Goal: Task Accomplishment & Management: Complete application form

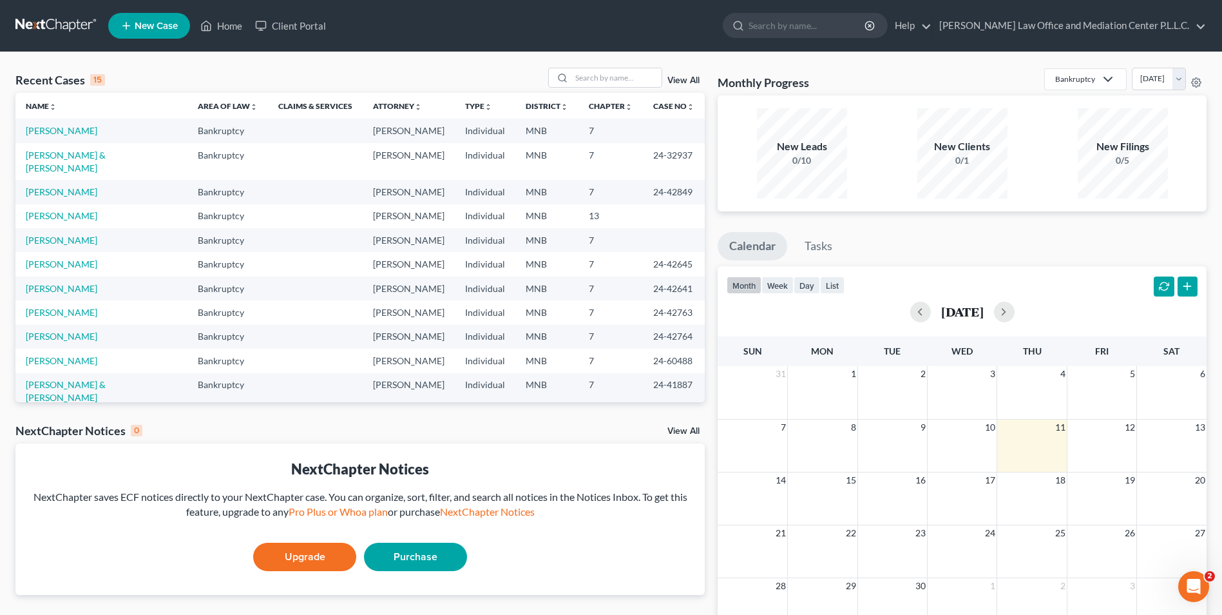
click at [169, 23] on span "New Case" at bounding box center [156, 26] width 43 height 10
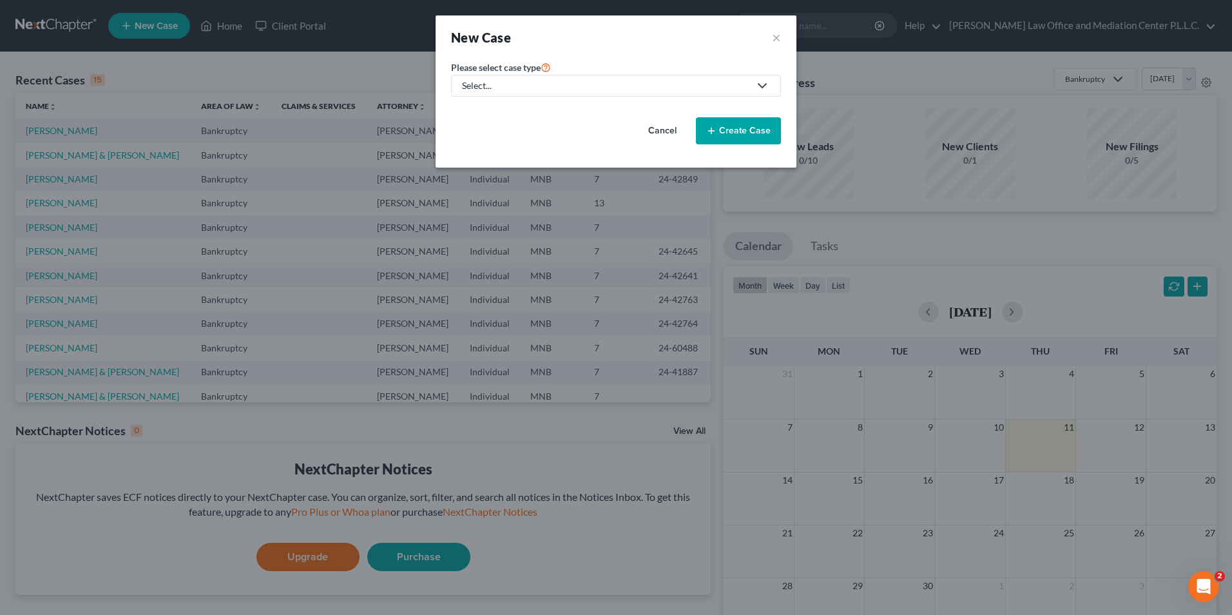
click at [503, 81] on div "Select..." at bounding box center [605, 85] width 287 height 13
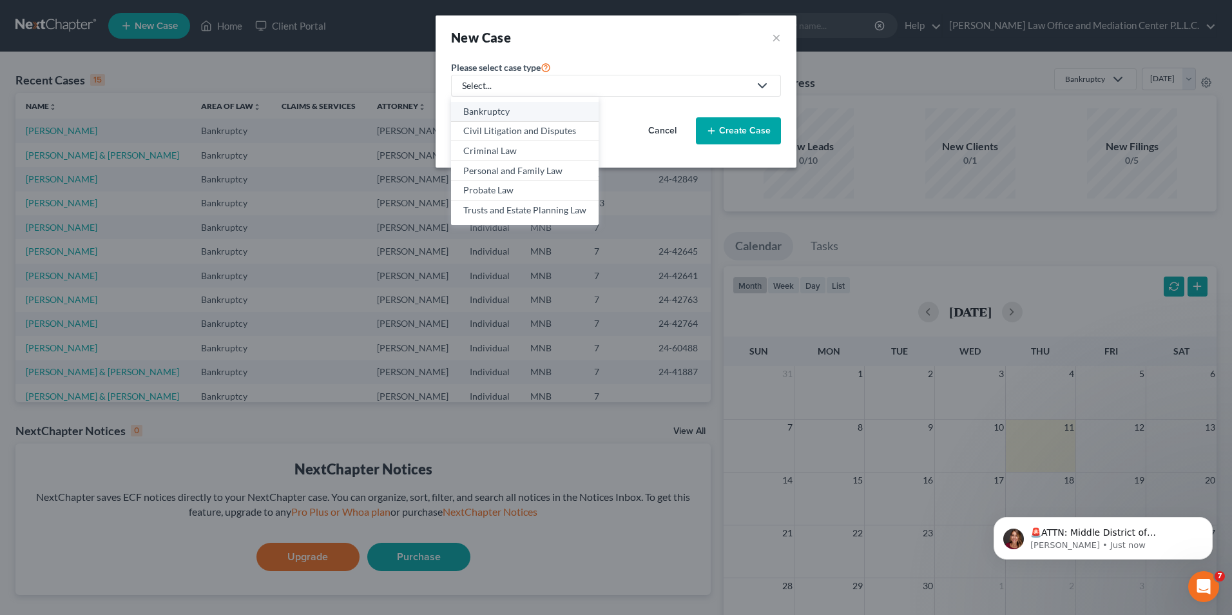
click at [492, 112] on div "Bankruptcy" at bounding box center [524, 111] width 123 height 13
select select "42"
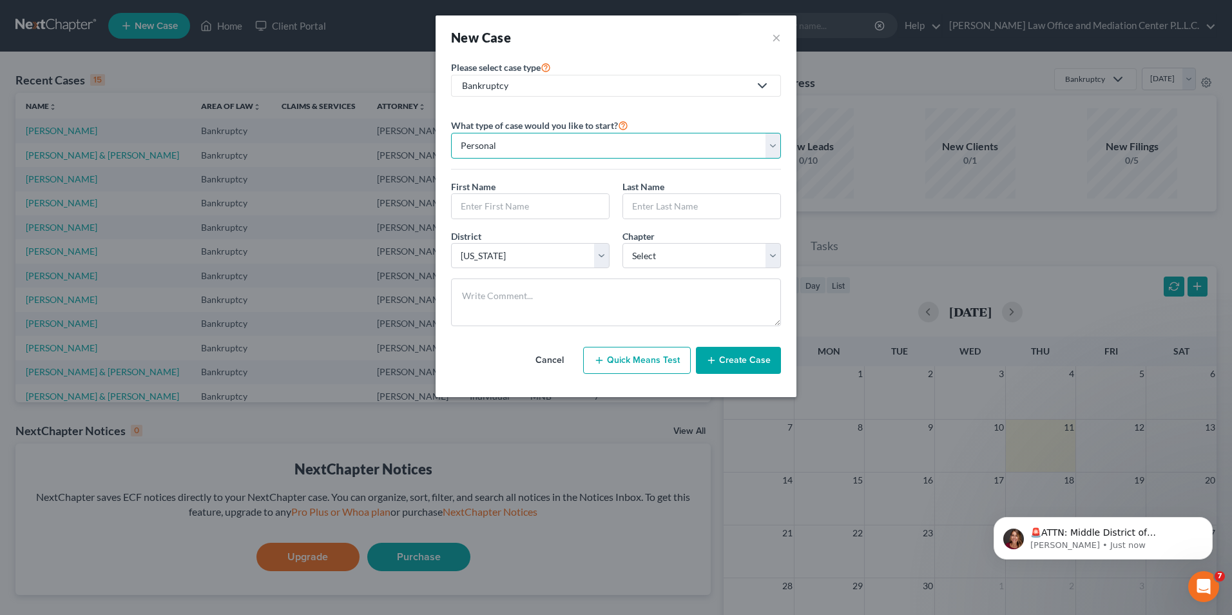
click at [532, 148] on select "Personal Business" at bounding box center [616, 146] width 330 height 26
click at [451, 133] on select "Personal Business" at bounding box center [616, 146] width 330 height 26
click at [499, 206] on input "text" at bounding box center [530, 206] width 157 height 24
type input "[PERSON_NAME]"
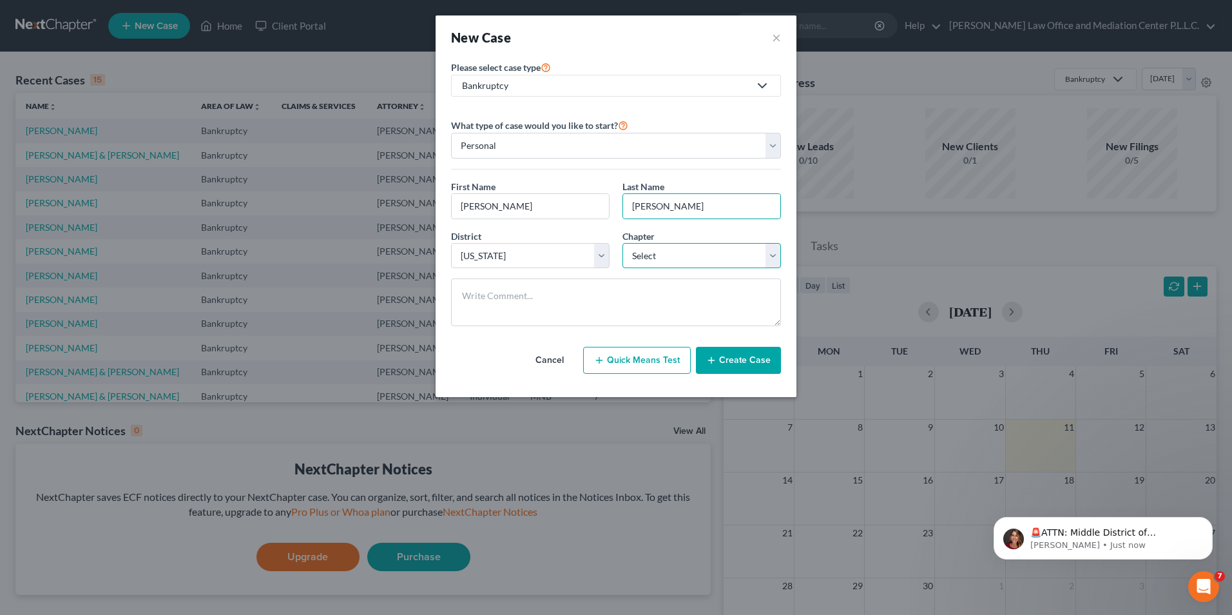
click at [644, 256] on select "Select 7 11 12 13" at bounding box center [702, 256] width 159 height 26
select select "0"
click at [623, 243] on select "Select 7 11 12 13" at bounding box center [702, 256] width 159 height 26
click at [751, 360] on button "Create Case" at bounding box center [738, 360] width 85 height 27
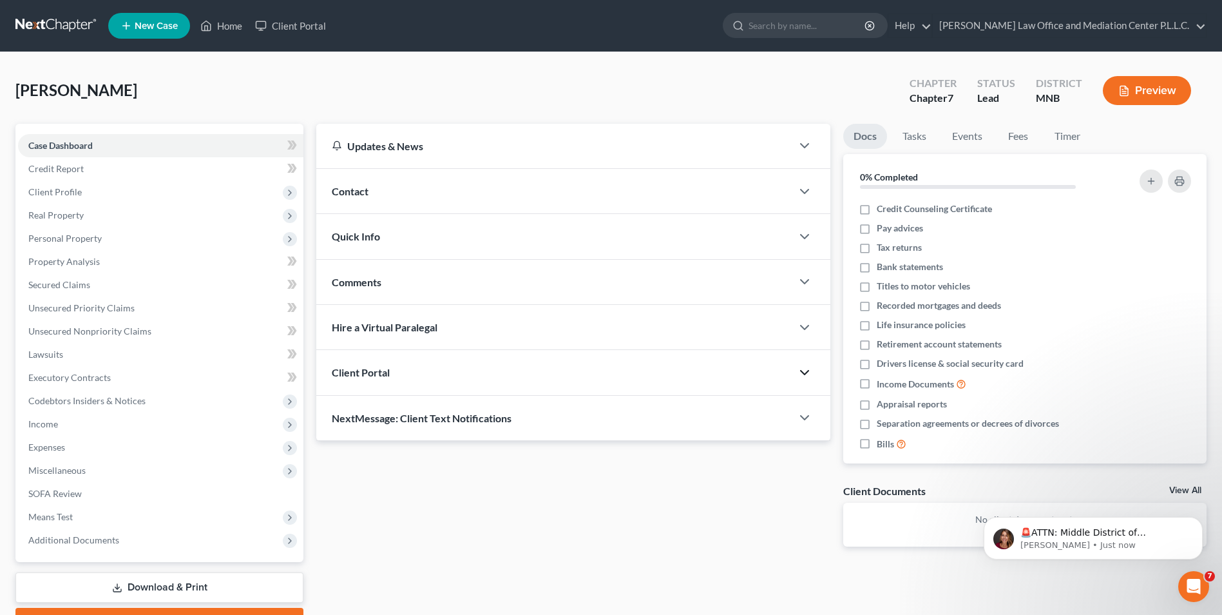
click at [807, 373] on polyline "button" at bounding box center [805, 373] width 8 height 4
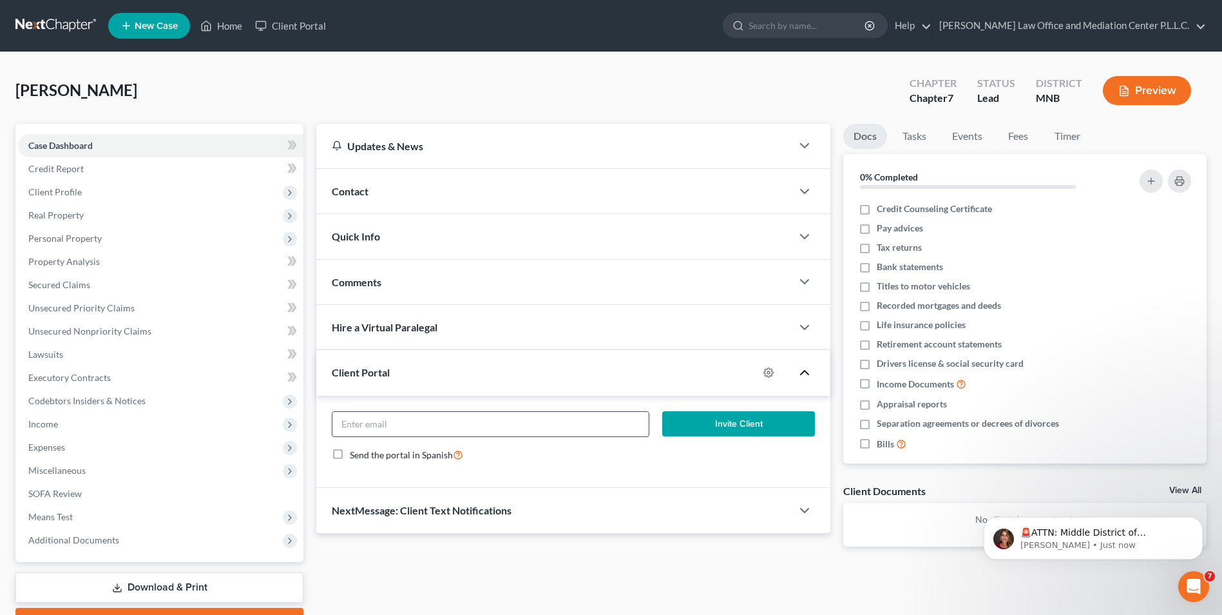
paste input "[EMAIL_ADDRESS][DOMAIN_NAME]"
type input "[EMAIL_ADDRESS][DOMAIN_NAME]"
click at [732, 421] on button "Invite Client" at bounding box center [738, 424] width 153 height 26
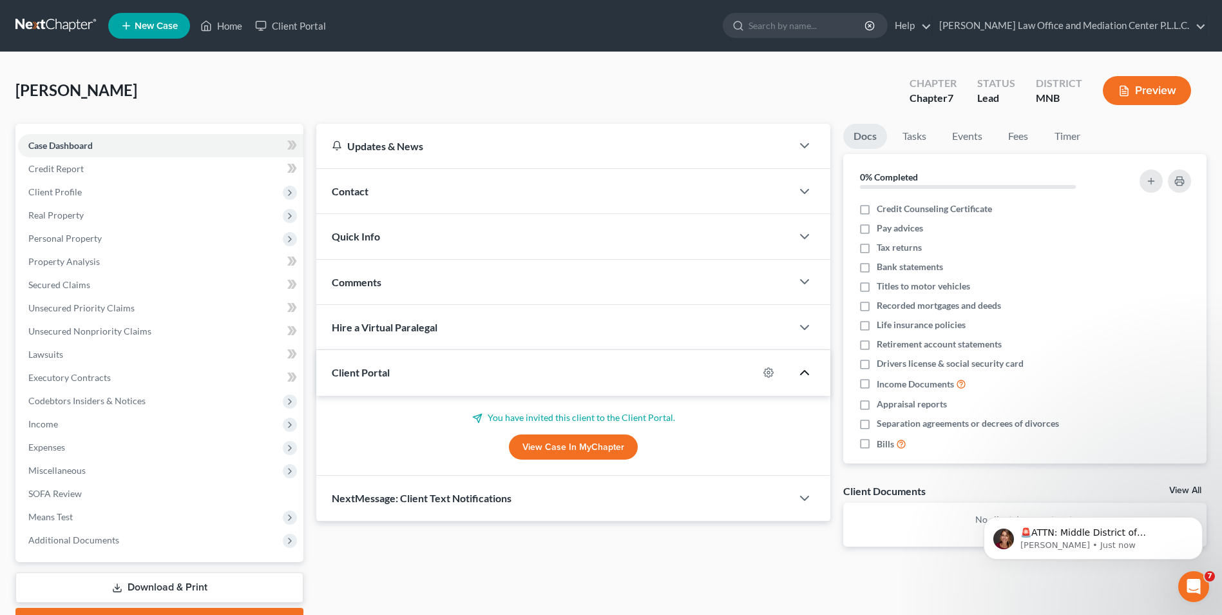
click at [590, 450] on link "View Case in MyChapter" at bounding box center [573, 447] width 129 height 26
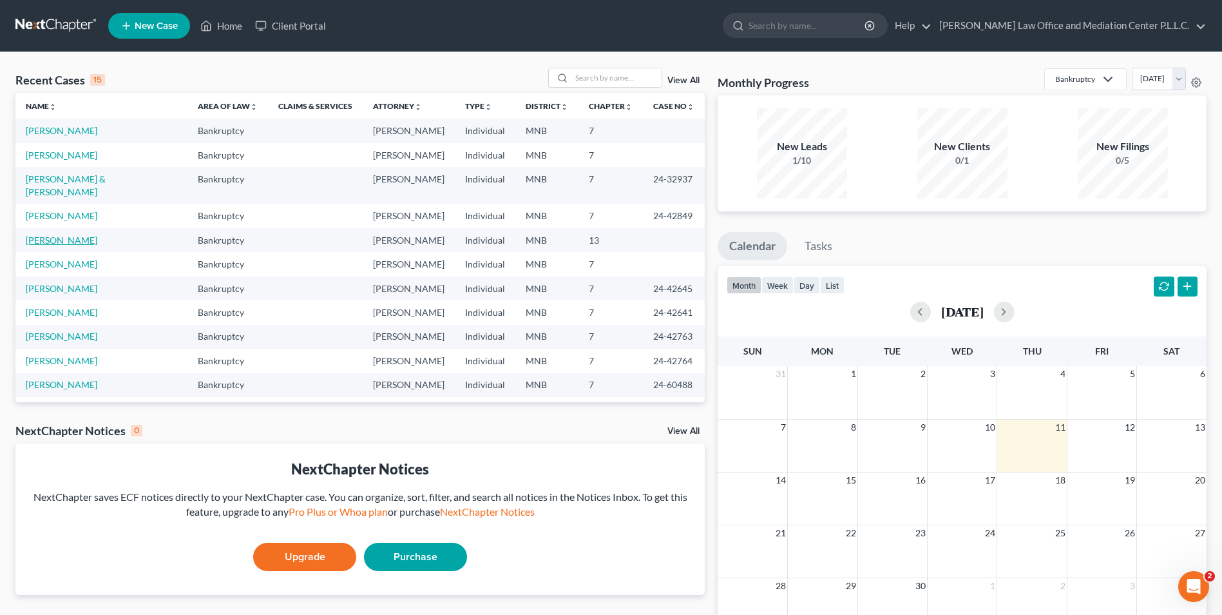
click at [60, 235] on link "[PERSON_NAME]" at bounding box center [62, 240] width 72 height 11
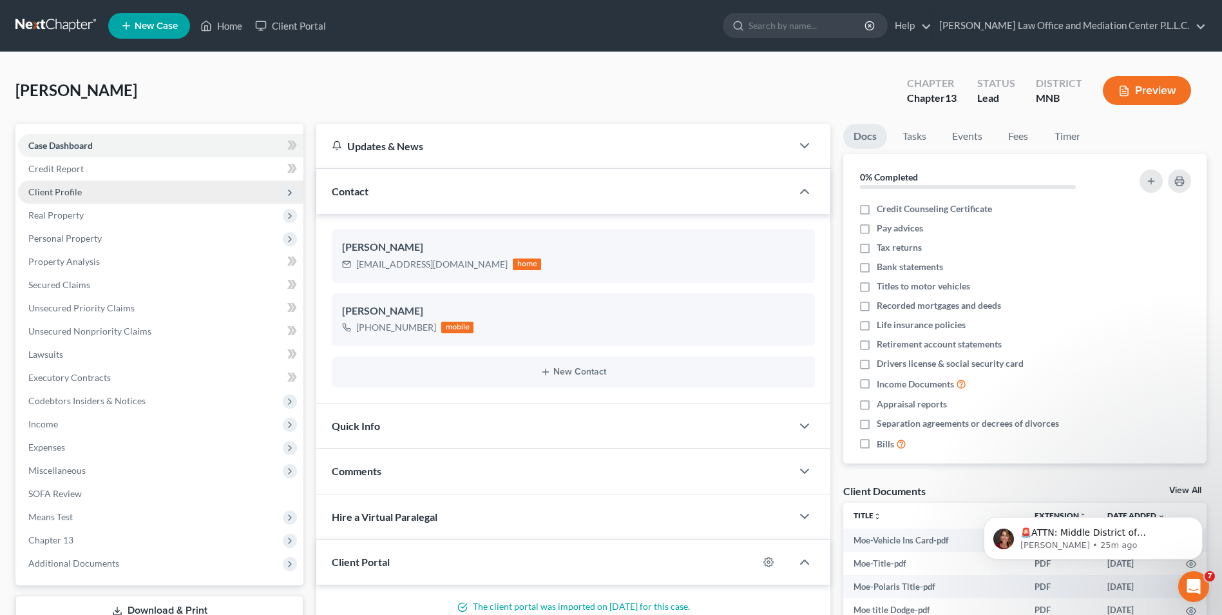
click at [71, 197] on span "Client Profile" at bounding box center [160, 191] width 285 height 23
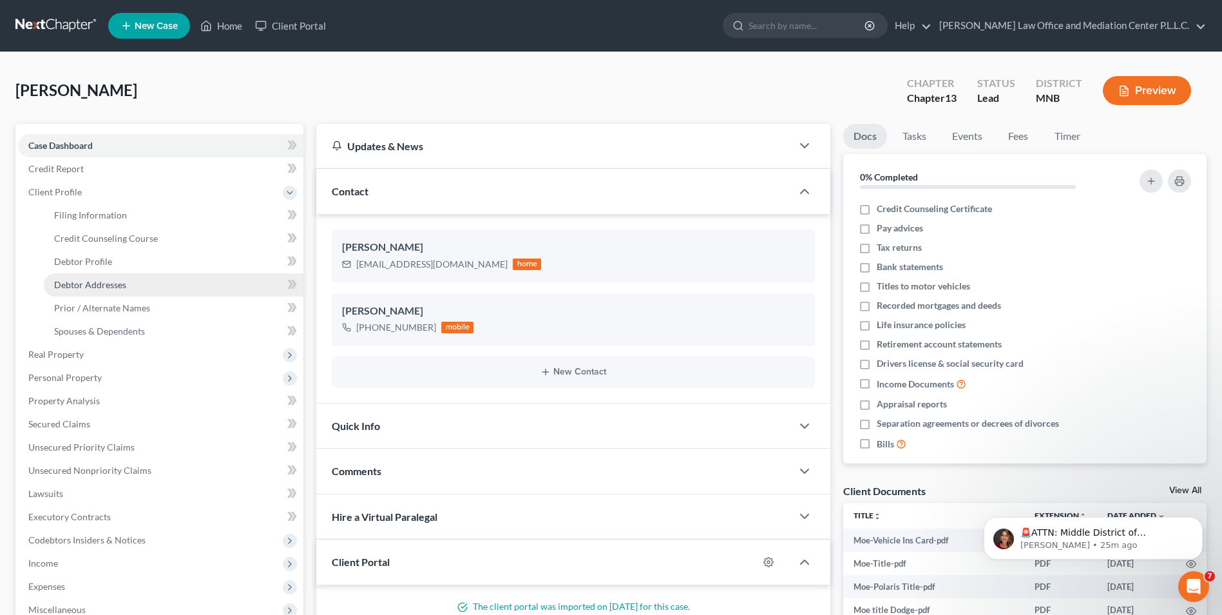
click at [87, 277] on link "Debtor Addresses" at bounding box center [174, 284] width 260 height 23
